Goal: Transaction & Acquisition: Purchase product/service

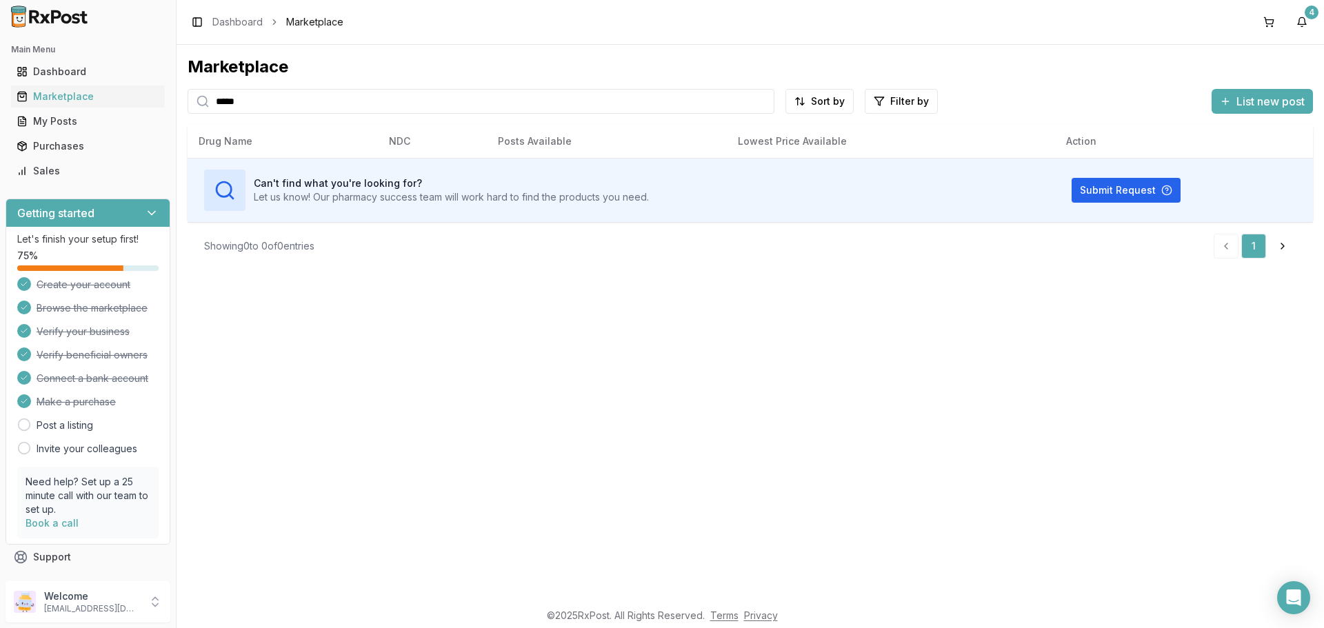
drag, startPoint x: 276, startPoint y: 110, endPoint x: 0, endPoint y: 143, distance: 277.7
click at [0, 143] on div "Main Menu Dashboard Marketplace My Posts Purchases Sales Getting started Let's …" at bounding box center [662, 314] width 1324 height 628
click at [52, 143] on div "Purchases" at bounding box center [88, 146] width 143 height 14
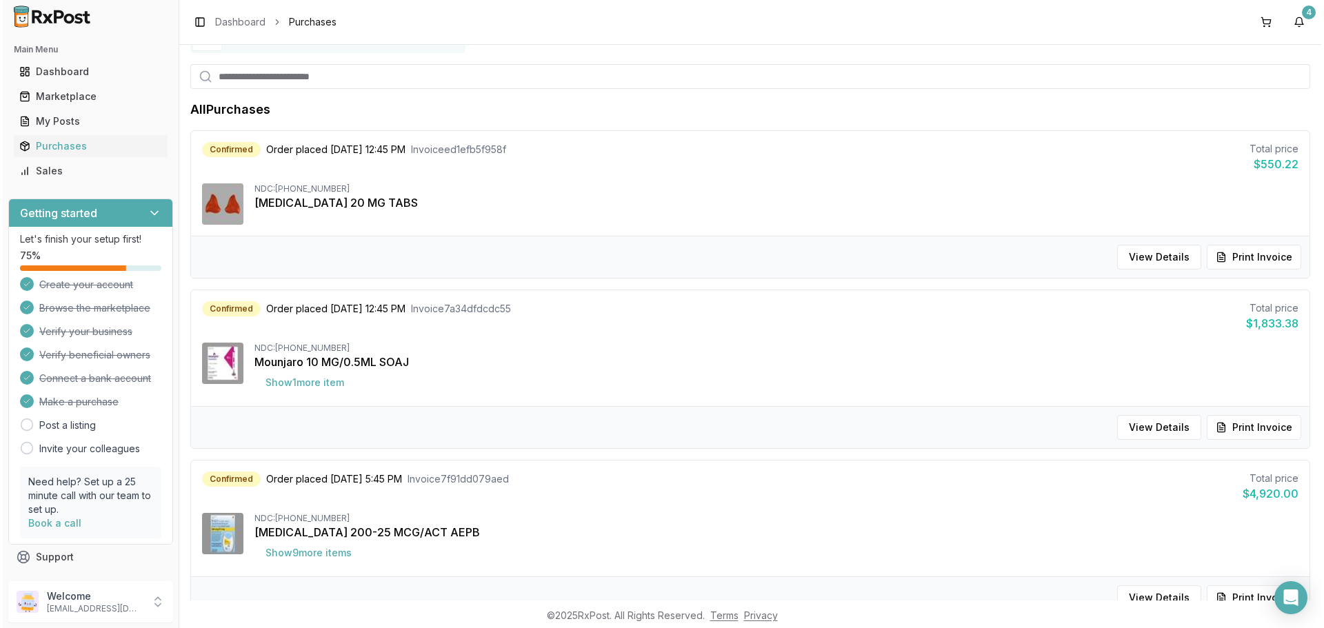
scroll to position [276, 0]
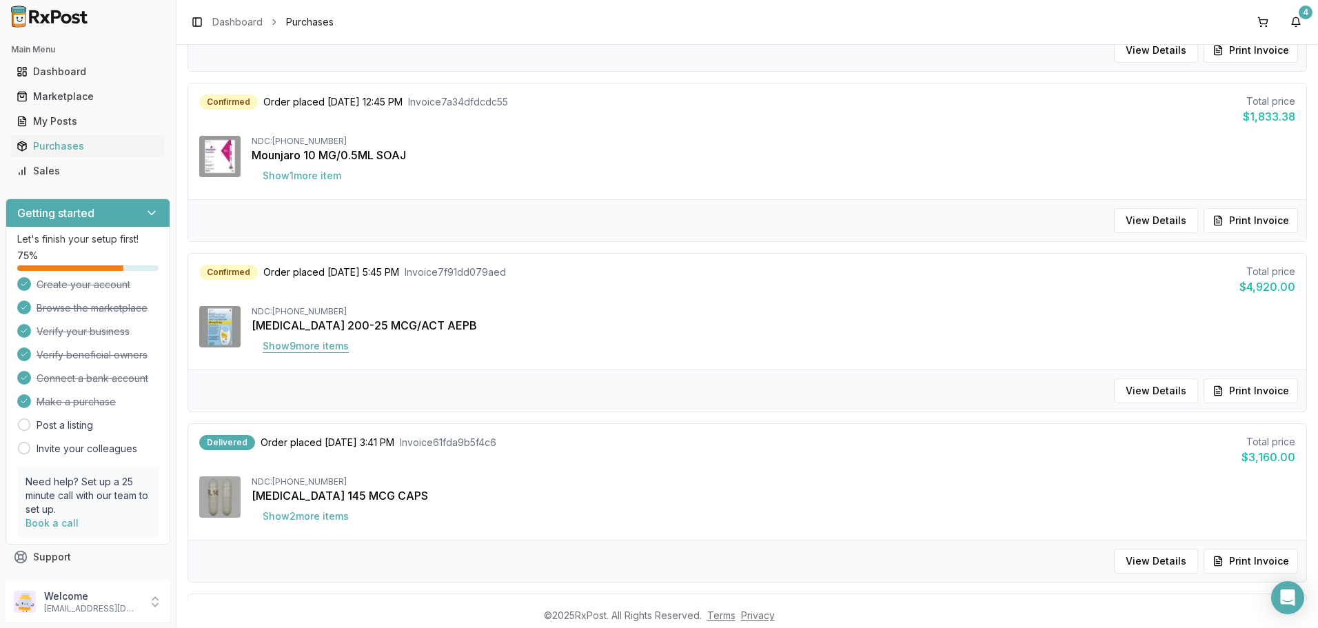
click at [316, 347] on button "Show 9 more item s" at bounding box center [306, 346] width 108 height 25
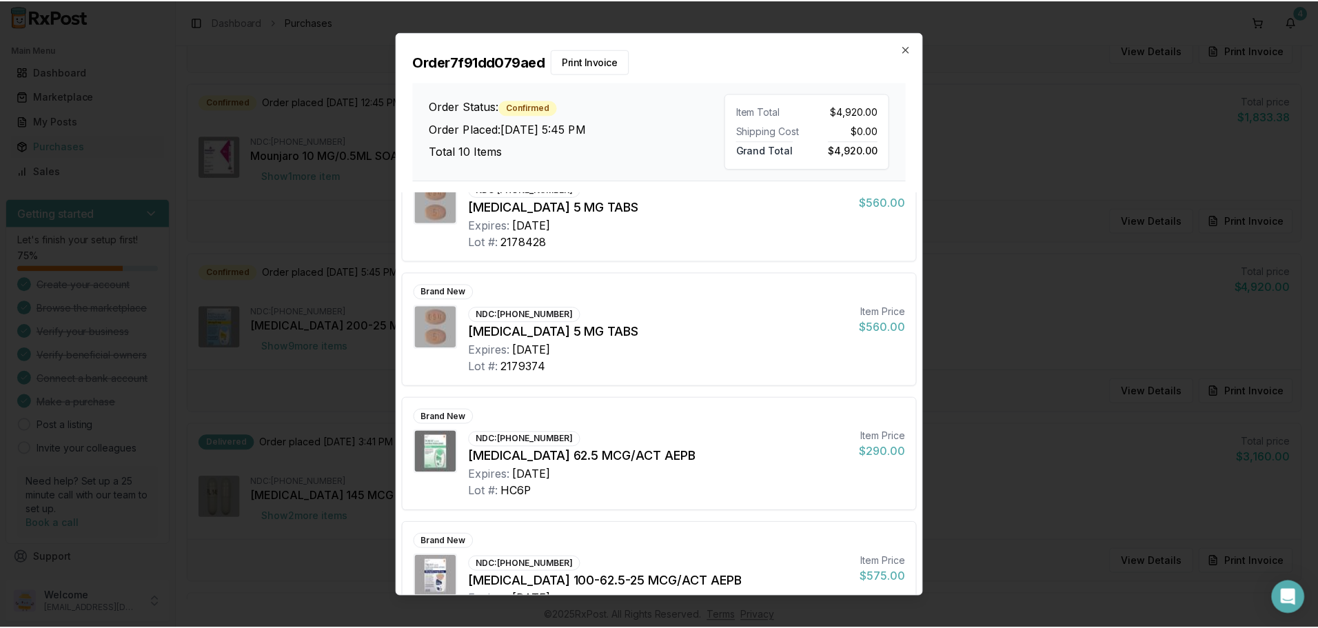
scroll to position [758, 0]
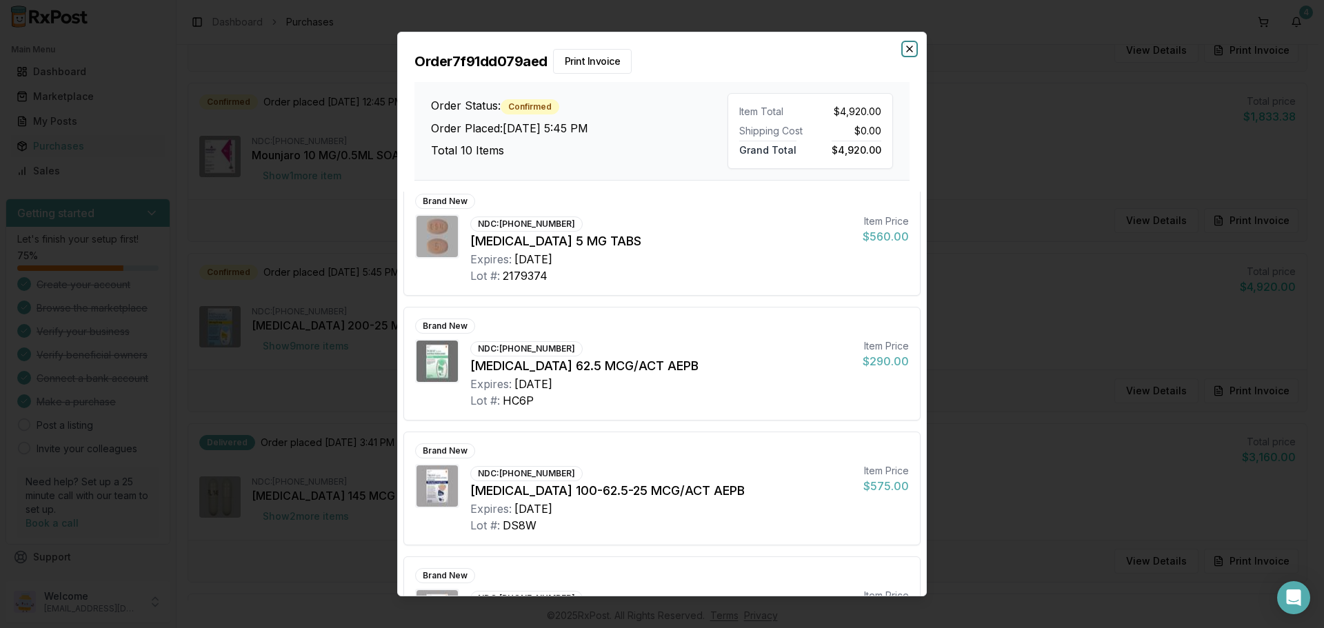
click at [907, 47] on icon "button" at bounding box center [909, 48] width 11 height 11
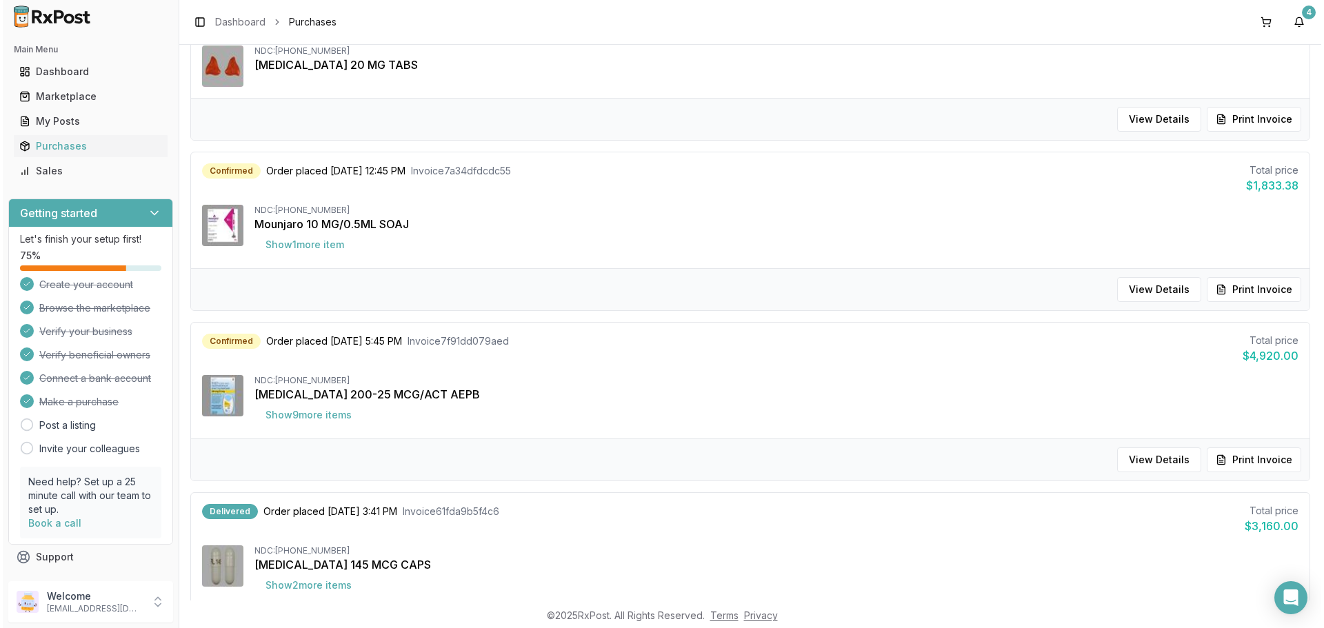
scroll to position [0, 0]
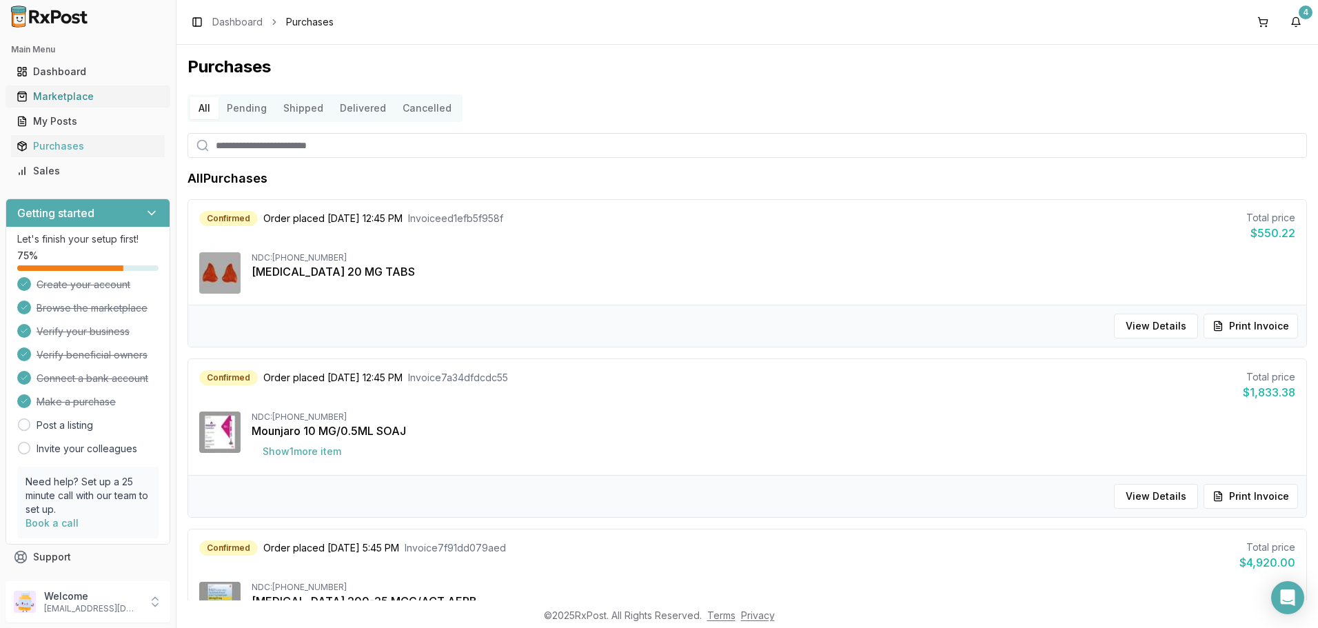
click at [84, 98] on div "Marketplace" at bounding box center [88, 97] width 143 height 14
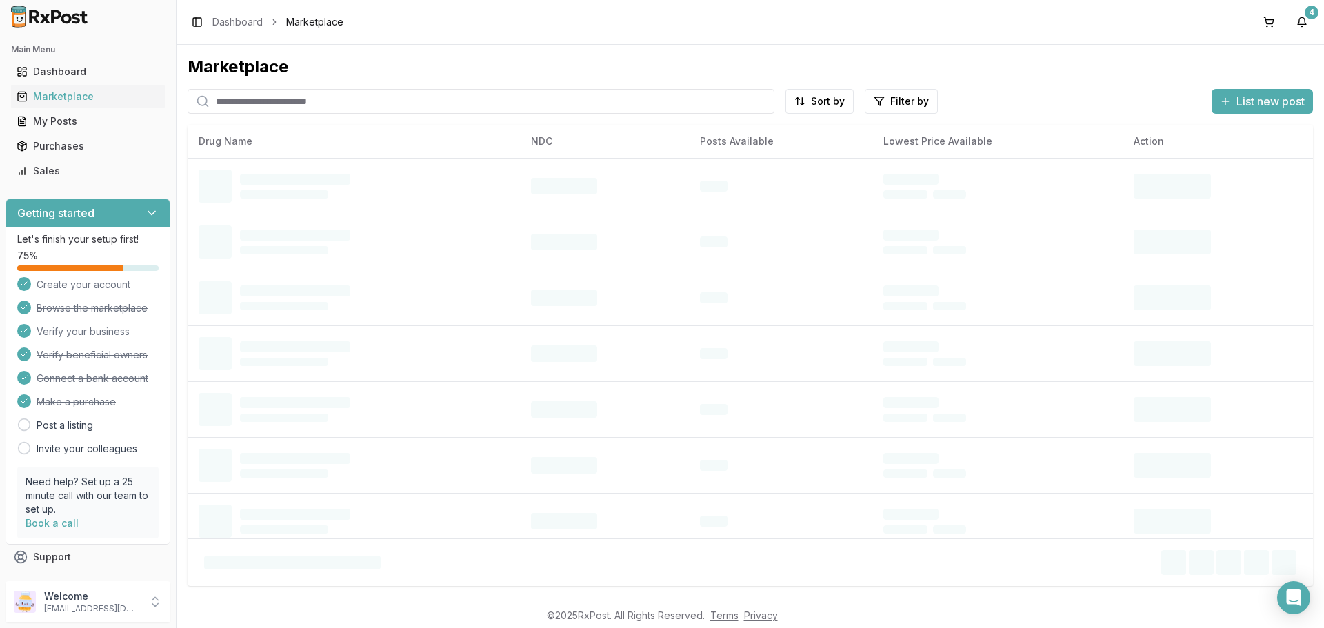
click at [281, 105] on input "search" at bounding box center [481, 101] width 587 height 25
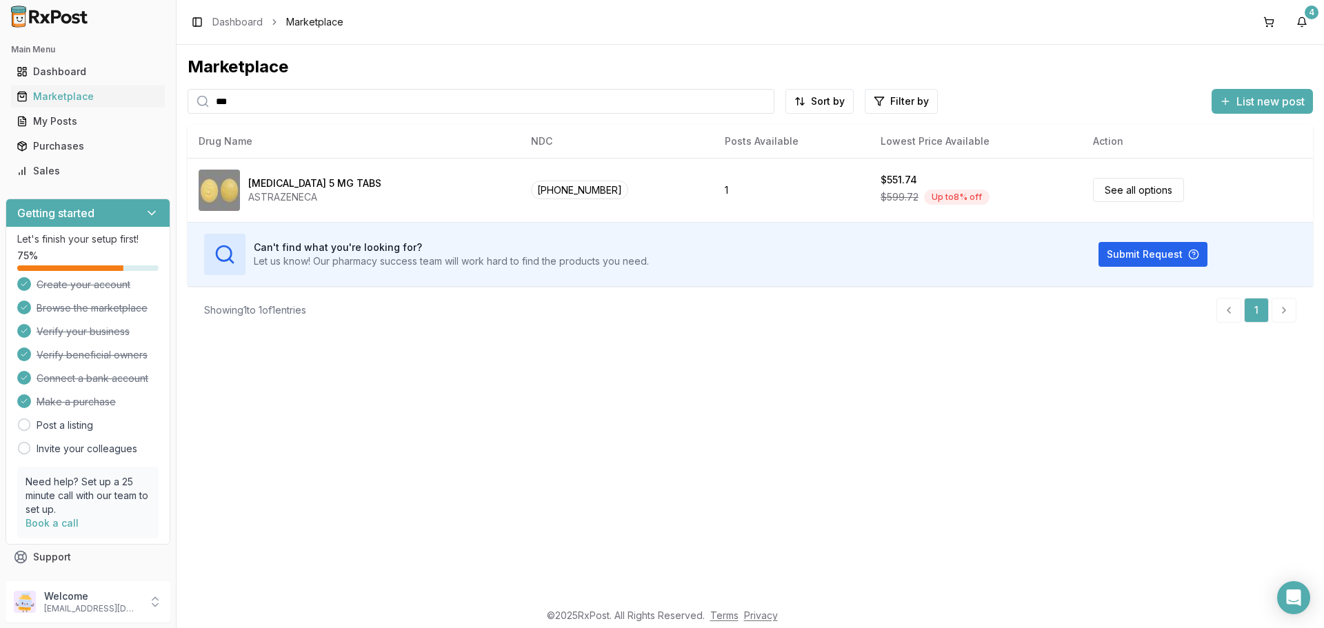
type input "***"
